Goal: Find specific fact: Find specific fact

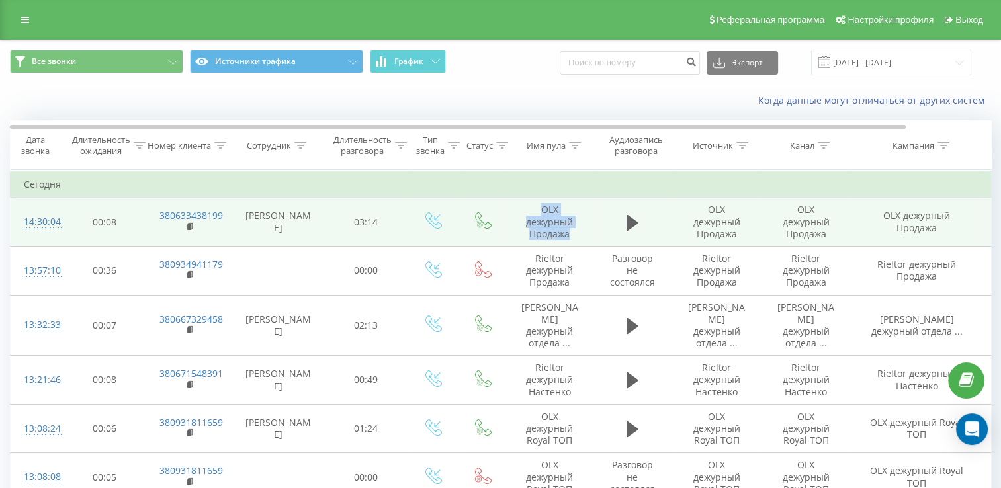
drag, startPoint x: 541, startPoint y: 207, endPoint x: 576, endPoint y: 239, distance: 46.8
click at [576, 239] on td "OLX дежурный Продажа" at bounding box center [550, 222] width 86 height 49
copy td "OLX дежурный Продажа"
click at [187, 224] on rect at bounding box center [189, 227] width 4 height 6
click at [189, 226] on rect at bounding box center [189, 227] width 4 height 6
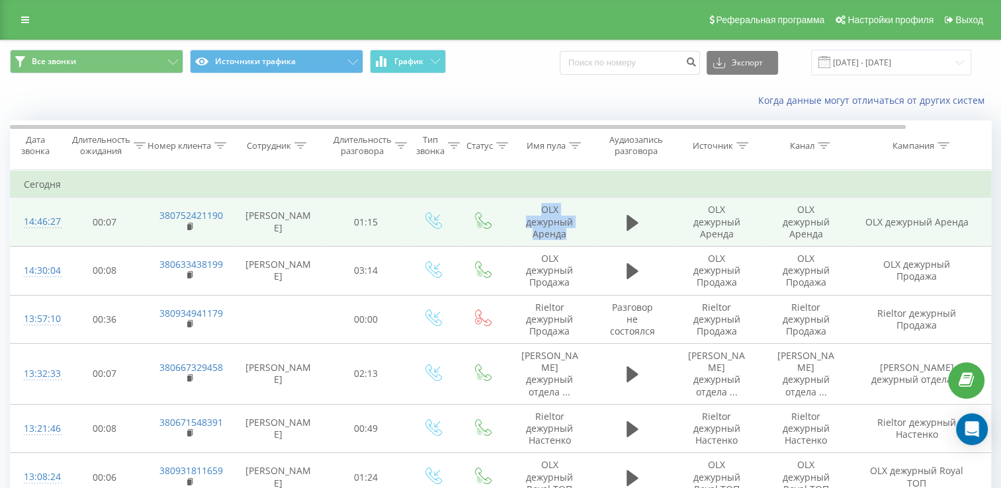
drag, startPoint x: 540, startPoint y: 205, endPoint x: 569, endPoint y: 232, distance: 39.8
click at [569, 232] on td "OLX дежурный Аренда" at bounding box center [550, 222] width 86 height 49
copy td "OLX дежурный Аренда"
click at [187, 226] on rect at bounding box center [189, 227] width 4 height 6
click at [188, 226] on rect at bounding box center [189, 227] width 4 height 6
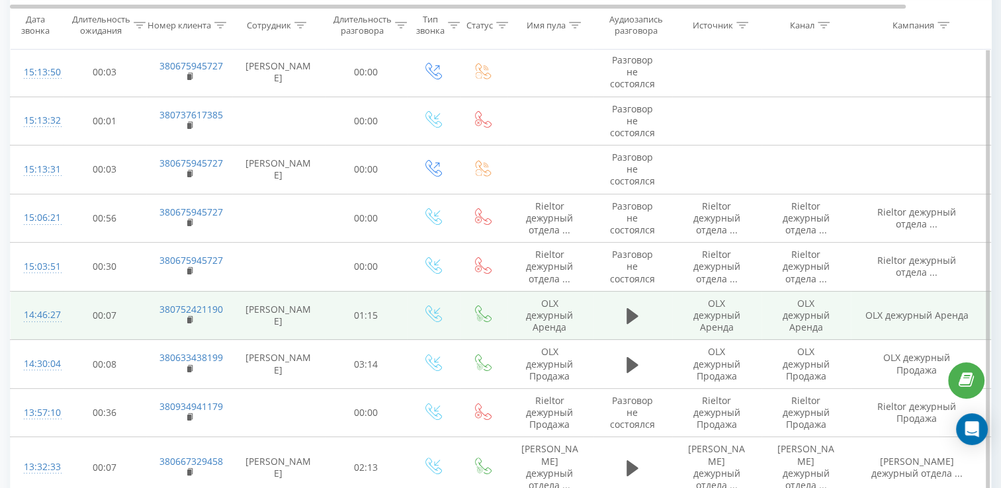
scroll to position [132, 0]
